Goal: Task Accomplishment & Management: Manage account settings

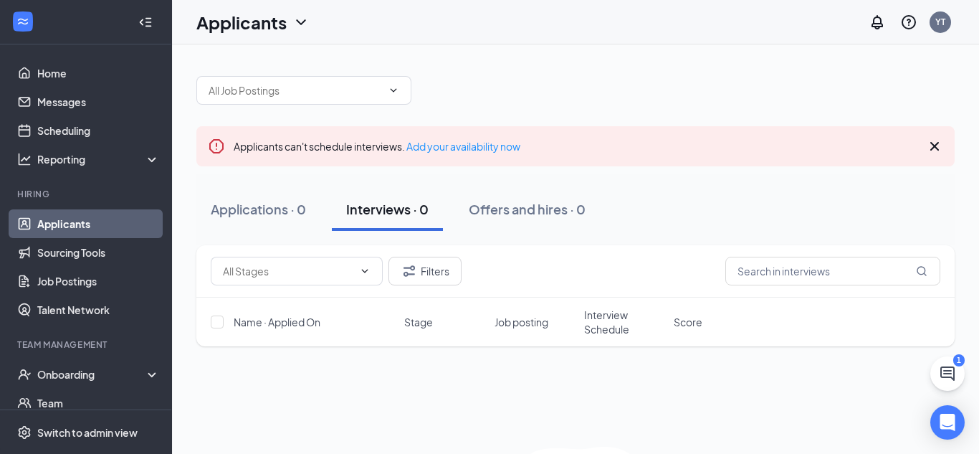
click at [103, 226] on link "Applicants" at bounding box center [98, 223] width 123 height 29
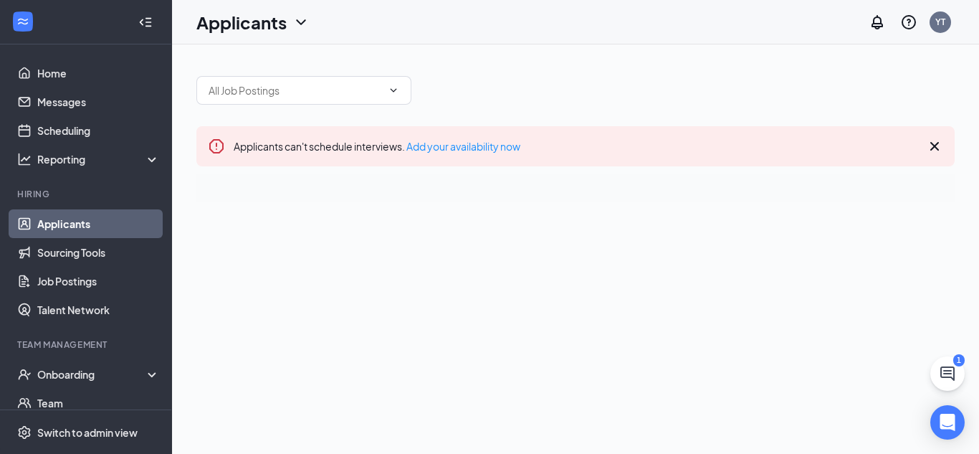
click at [103, 226] on link "Applicants" at bounding box center [98, 223] width 123 height 29
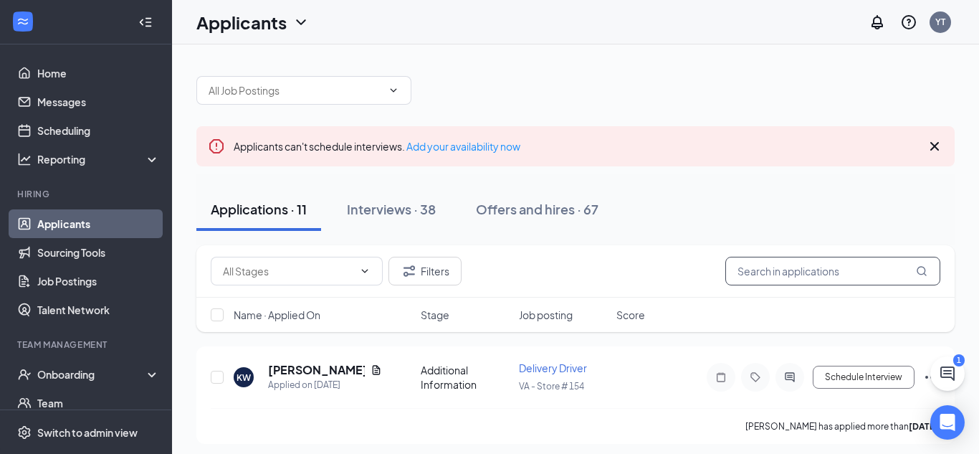
click at [772, 273] on input "text" at bounding box center [832, 271] width 215 height 29
type input "[PERSON_NAME]"
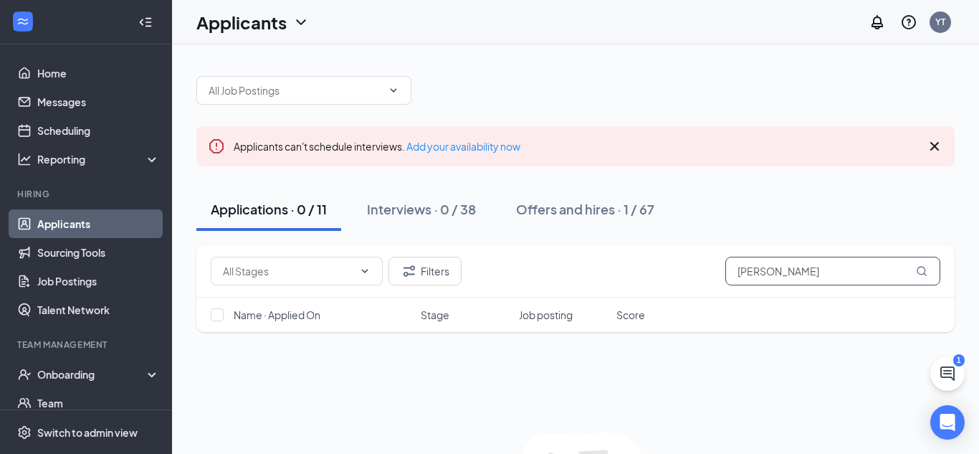
type input "[PERSON_NAME]"
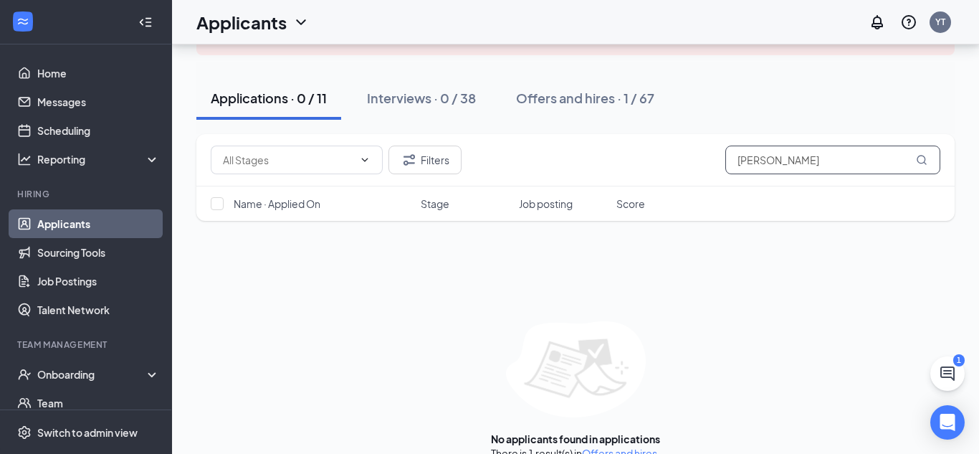
scroll to position [135, 0]
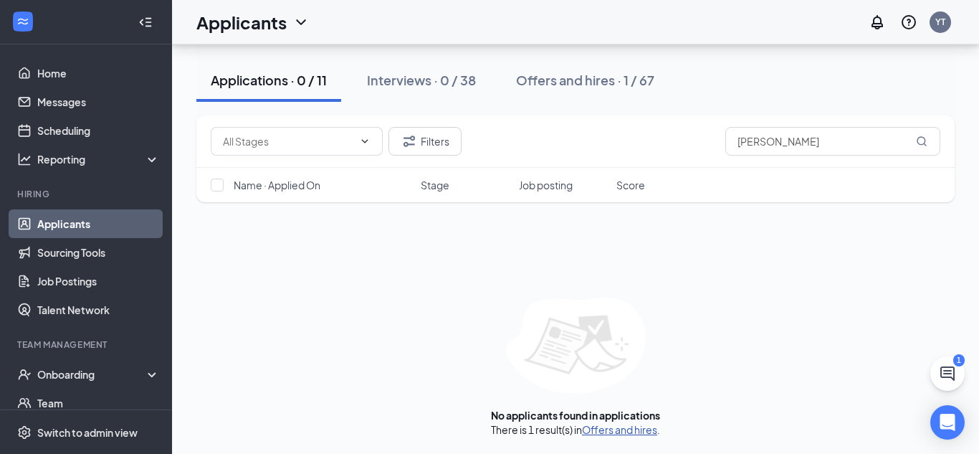
click at [611, 433] on link "Offers and hires" at bounding box center [619, 429] width 75 height 13
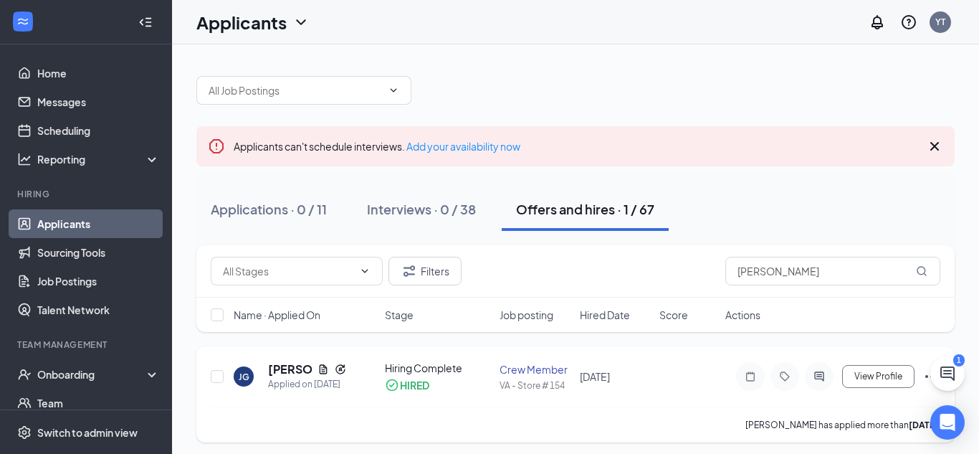
scroll to position [6, 0]
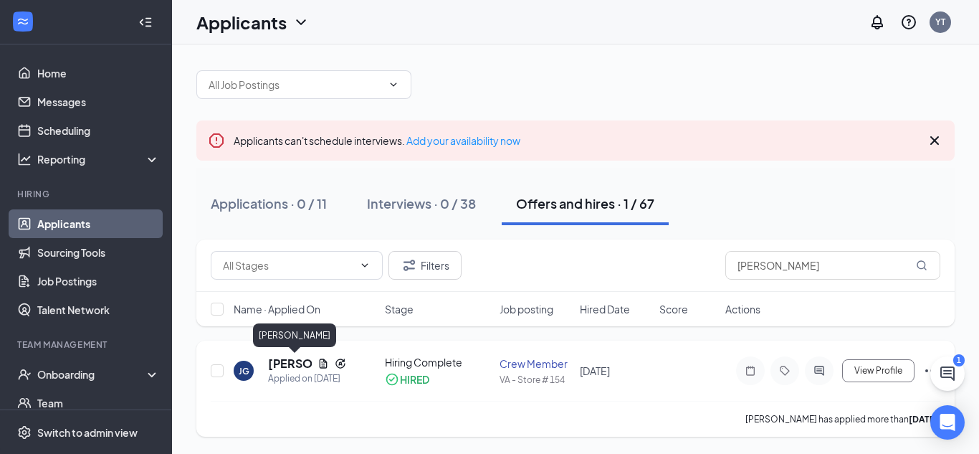
click at [292, 365] on h5 "[PERSON_NAME]" at bounding box center [290, 363] width 44 height 16
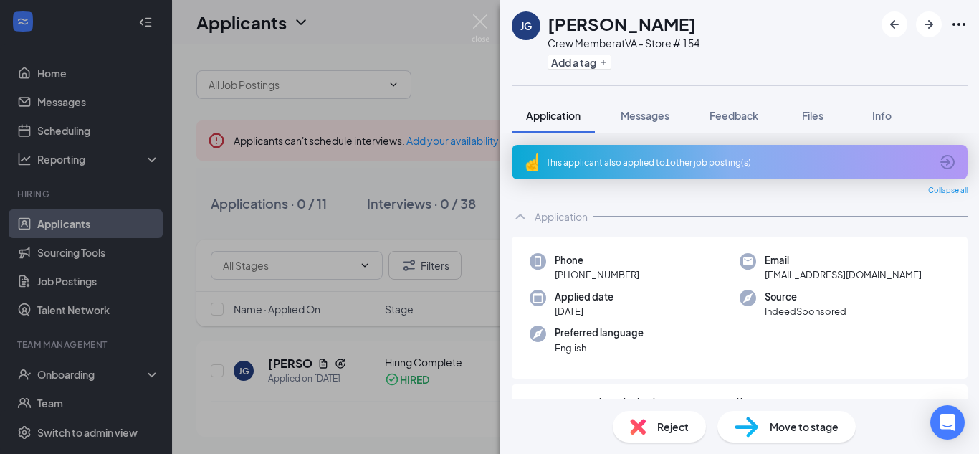
click at [798, 426] on span "Move to stage" at bounding box center [804, 427] width 69 height 16
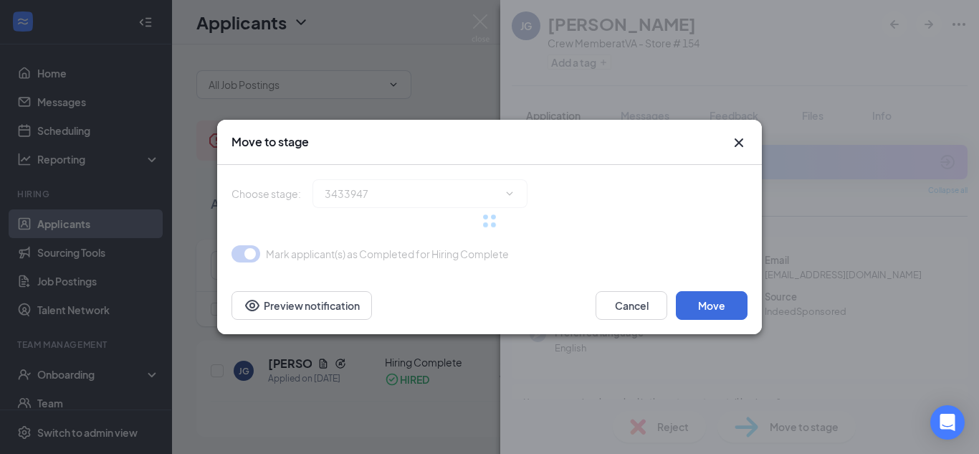
type input "Hiring Complete (current stage)"
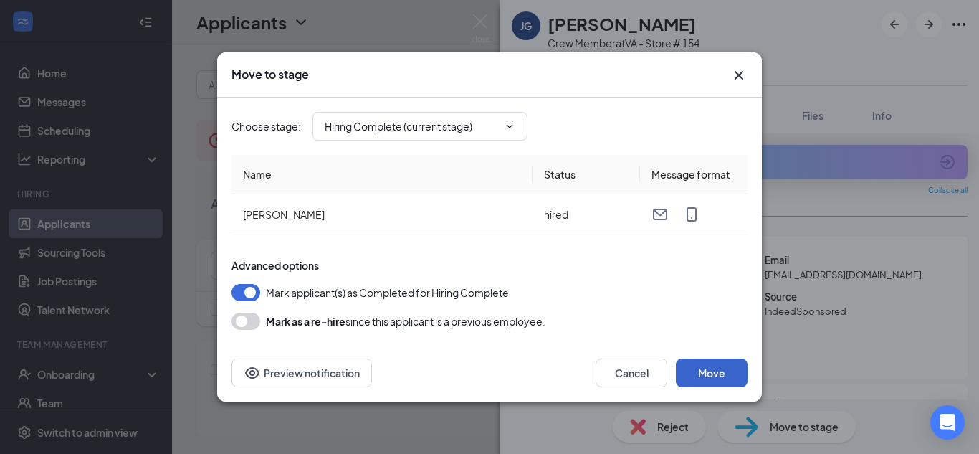
click at [728, 380] on button "Move" at bounding box center [712, 372] width 72 height 29
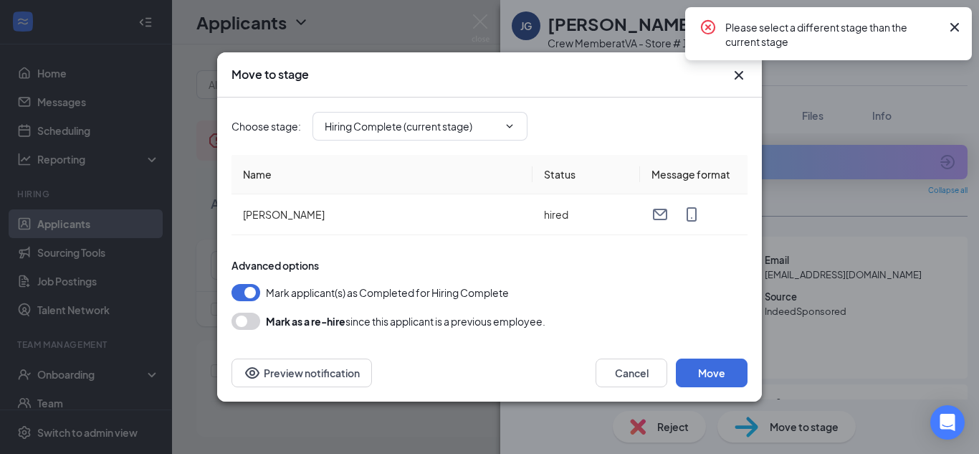
click at [735, 75] on icon "Cross" at bounding box center [738, 75] width 17 height 17
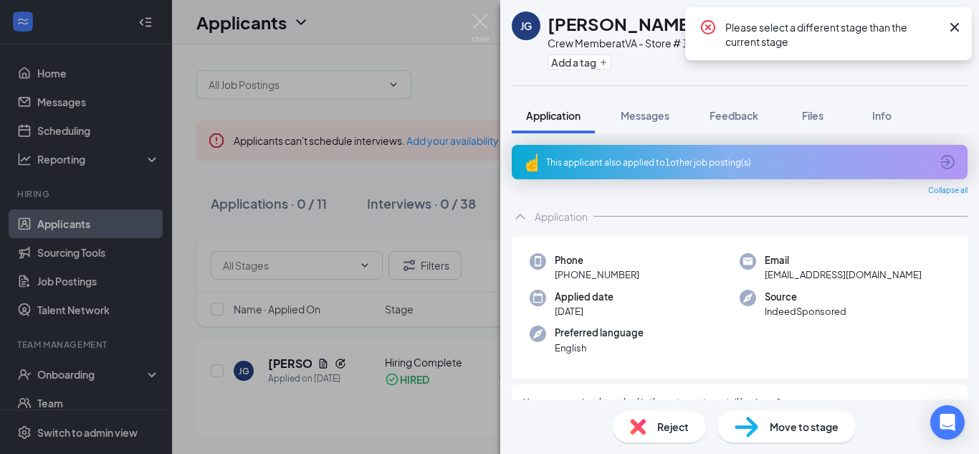
click at [284, 265] on div "[PERSON_NAME] [PERSON_NAME] Crew Member at VA - Store # 154 Add a tag Applicati…" at bounding box center [489, 227] width 979 height 454
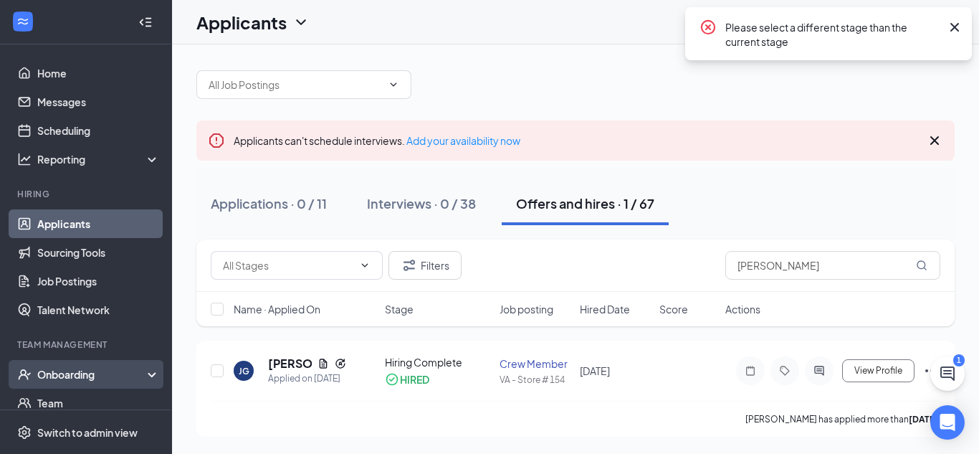
click at [49, 381] on div "Onboarding" at bounding box center [92, 374] width 110 height 14
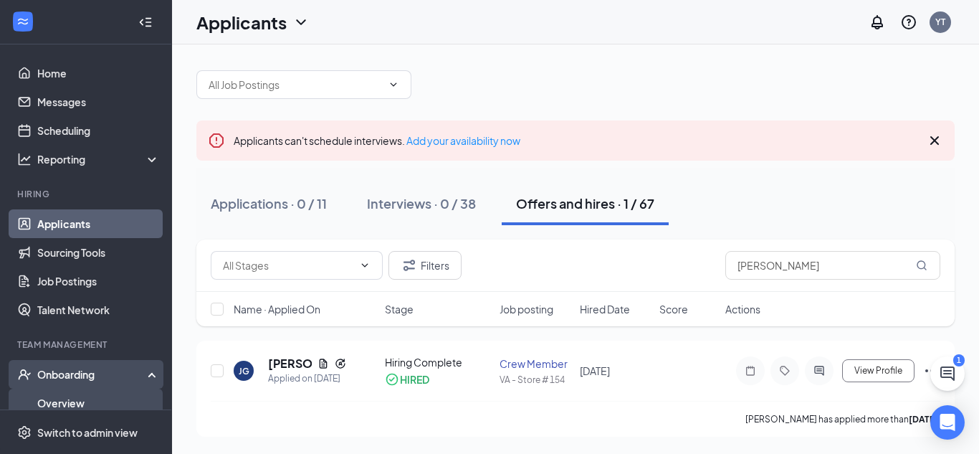
click at [90, 396] on link "Overview" at bounding box center [98, 402] width 123 height 29
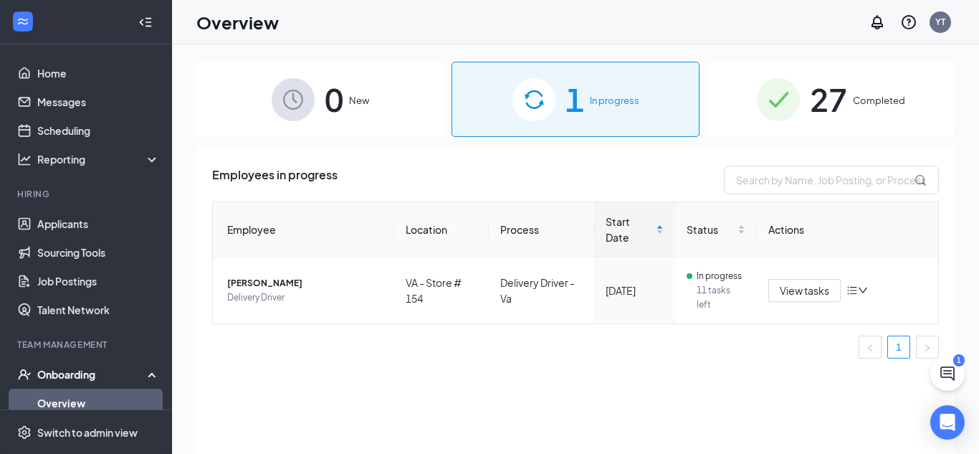
click at [378, 100] on div "0 New" at bounding box center [320, 99] width 248 height 75
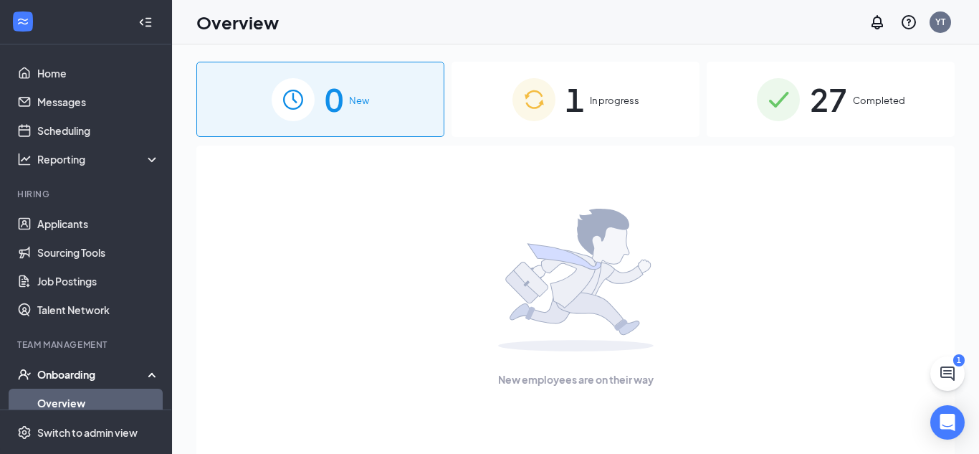
click at [545, 94] on img at bounding box center [533, 99] width 43 height 43
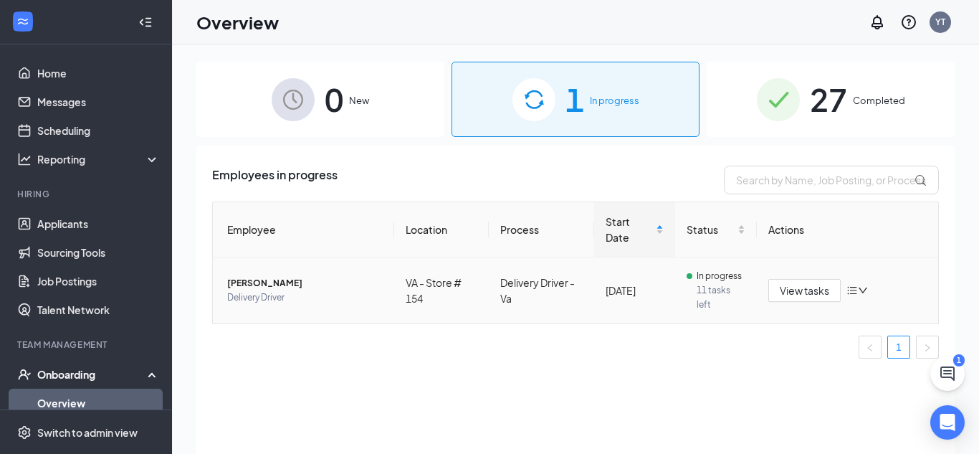
click at [862, 293] on icon "down" at bounding box center [863, 290] width 10 height 10
click at [269, 280] on span "[PERSON_NAME]" at bounding box center [305, 283] width 156 height 14
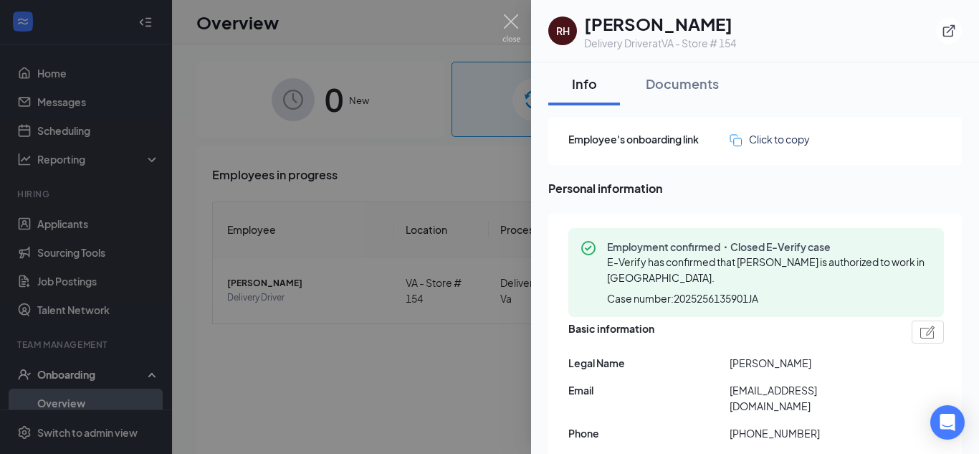
click at [451, 350] on div at bounding box center [489, 227] width 979 height 454
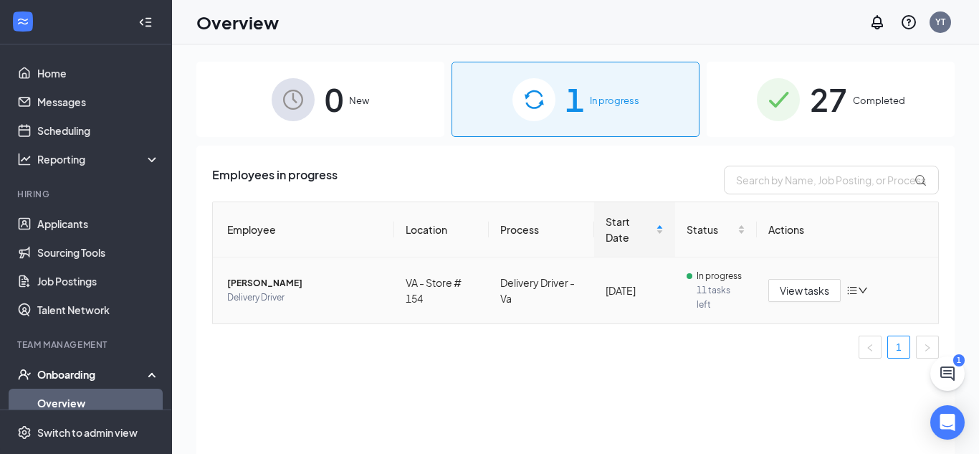
click at [547, 284] on td "Delivery Driver -Va" at bounding box center [541, 290] width 105 height 66
click at [791, 300] on button "View tasks" at bounding box center [804, 290] width 72 height 23
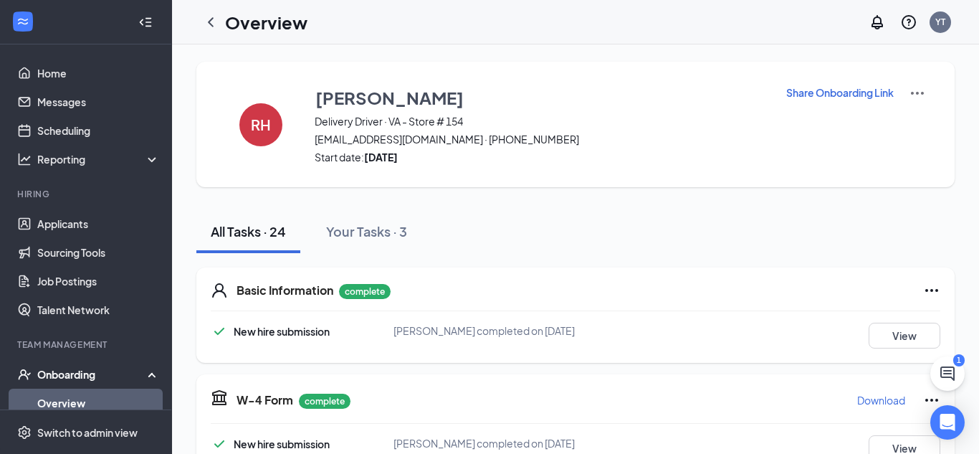
click at [832, 88] on p "Share Onboarding Link" at bounding box center [840, 92] width 108 height 14
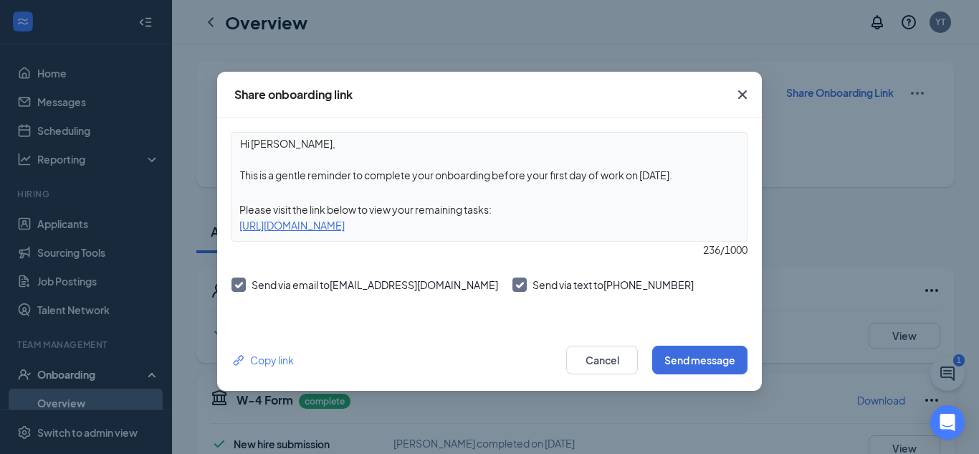
click at [832, 88] on div "Share onboarding link Hi [PERSON_NAME], This is a gentle reminder to complete y…" at bounding box center [489, 227] width 979 height 454
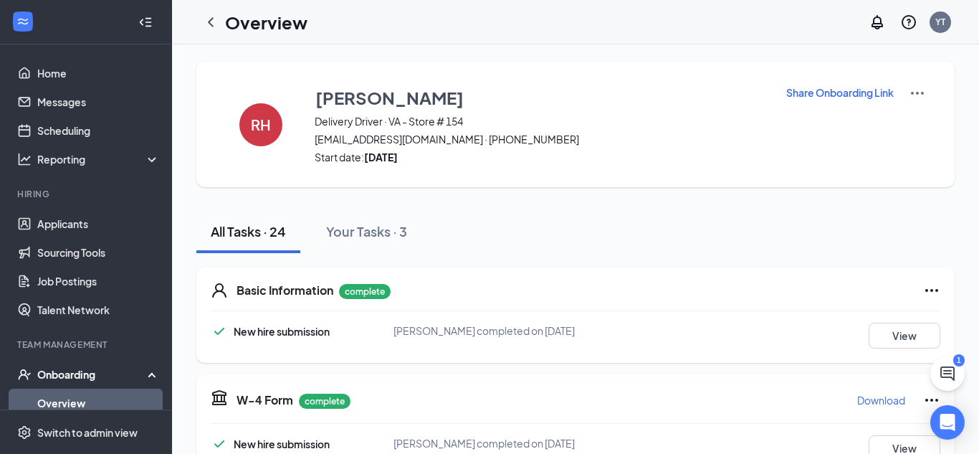
click at [832, 88] on p "Share Onboarding Link" at bounding box center [840, 92] width 108 height 14
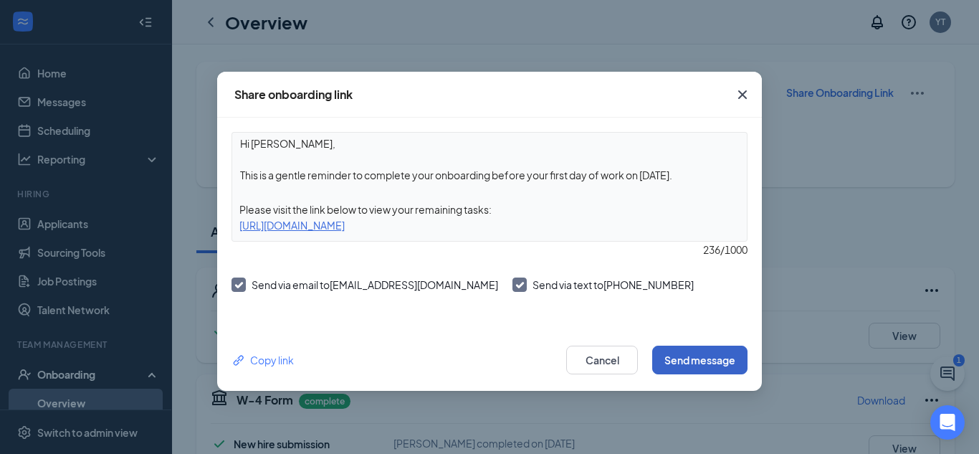
click at [718, 364] on button "Send message" at bounding box center [699, 359] width 95 height 29
